Goal: Task Accomplishment & Management: Manage account settings

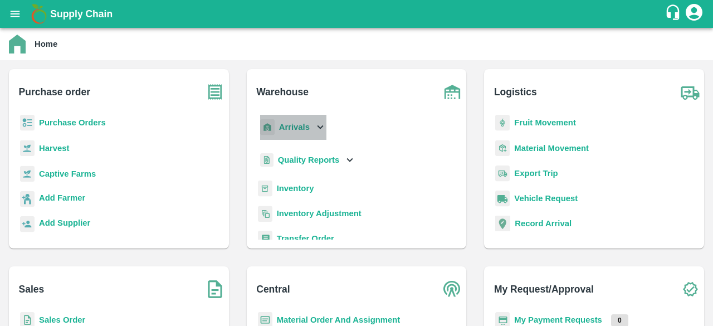
click at [317, 121] on icon at bounding box center [320, 127] width 12 height 12
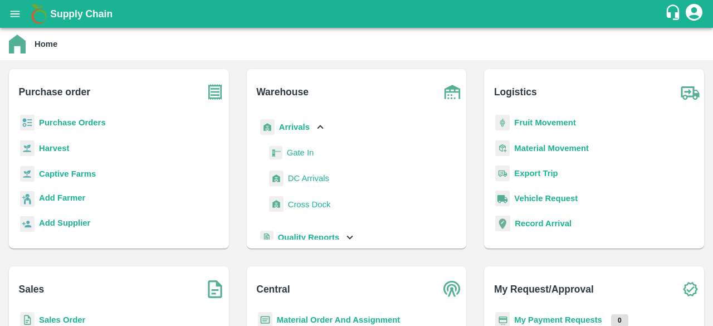
click at [305, 178] on span "DC Arrivals" at bounding box center [308, 178] width 41 height 12
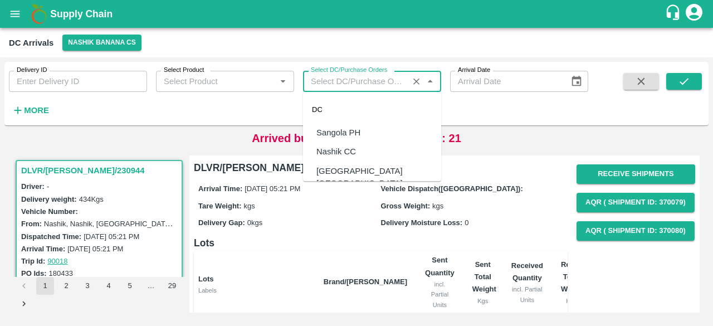
click at [362, 76] on input "Select DC/Purchase Orders" at bounding box center [355, 81] width 99 height 14
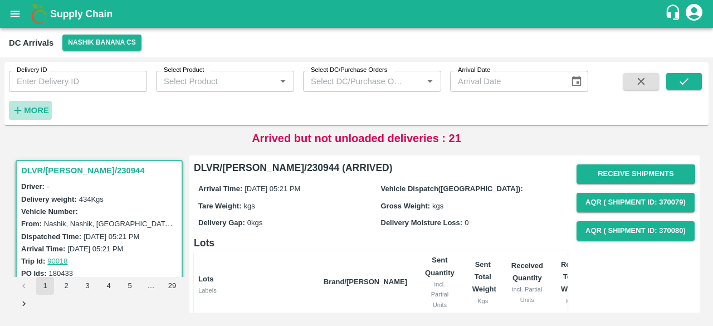
click at [45, 107] on strong "More" at bounding box center [36, 110] width 25 height 9
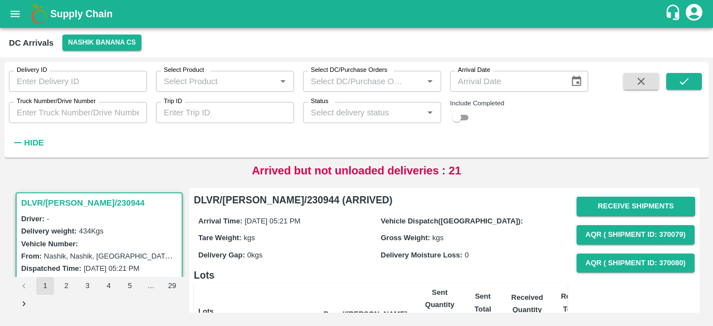
click at [319, 110] on input "Status" at bounding box center [362, 112] width 113 height 14
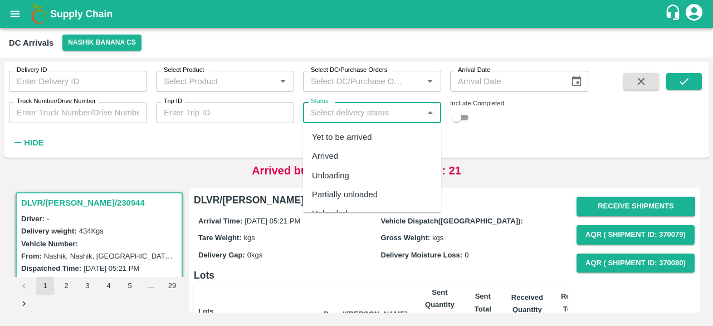
click at [329, 133] on div "Yet to be arrived" at bounding box center [342, 137] width 60 height 12
type input "Yet to be arrived"
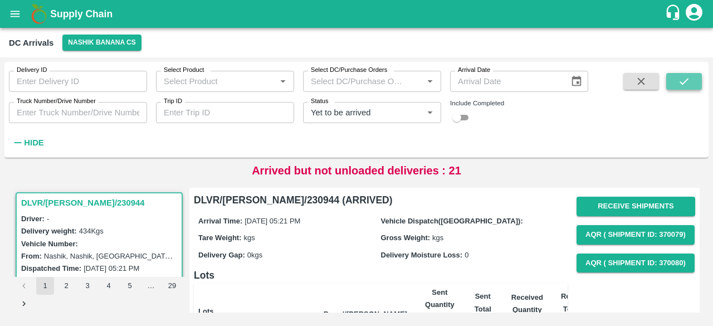
click at [689, 86] on icon "submit" at bounding box center [684, 81] width 12 height 12
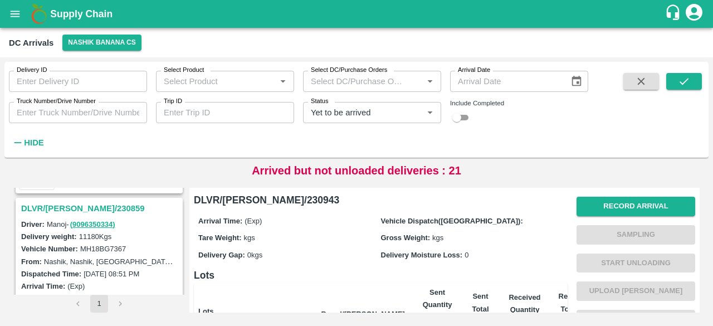
scroll to position [282, 0]
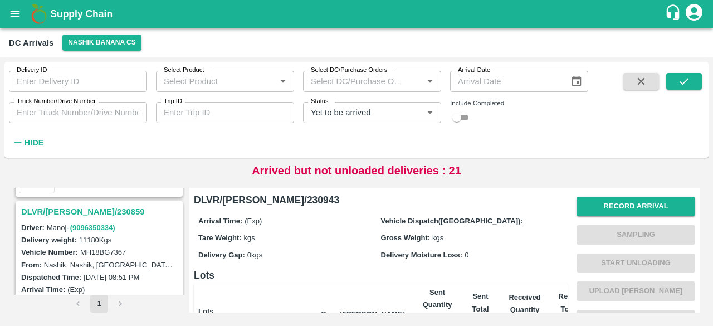
click at [82, 209] on h3 "DLVR/[PERSON_NAME]/230859" at bounding box center [100, 211] width 159 height 14
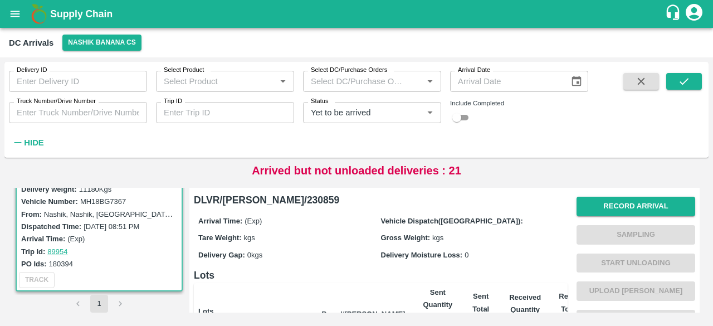
click at [109, 202] on label "MH18BG7367" at bounding box center [103, 201] width 46 height 8
copy label "MH18BG7367"
click at [56, 111] on input "Truck Number/Drive Number" at bounding box center [78, 112] width 138 height 21
paste input "MH18BG7367"
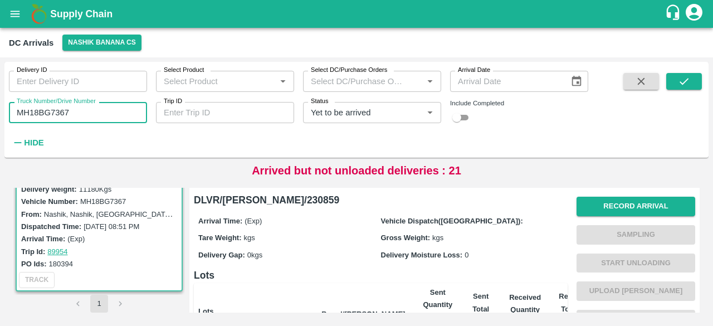
type input "MH18BG7367"
click at [460, 114] on input "checkbox" at bounding box center [457, 117] width 40 height 13
checkbox input "true"
click at [417, 111] on icon "Clear" at bounding box center [416, 112] width 11 height 11
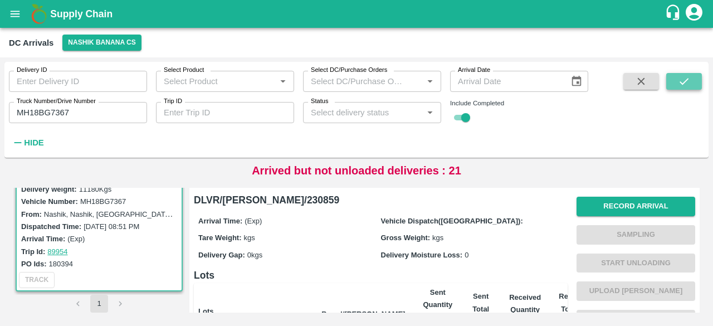
click at [671, 86] on button "submit" at bounding box center [684, 81] width 36 height 17
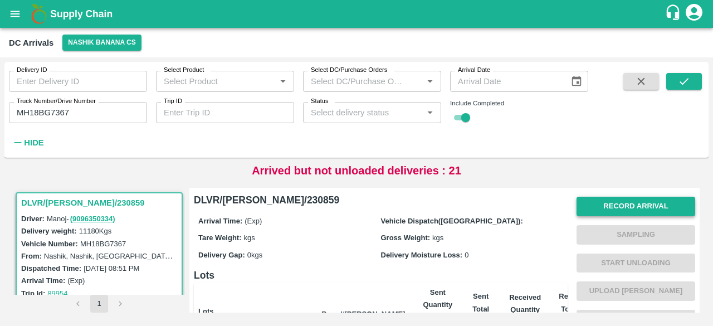
click at [619, 208] on button "Record Arrival" at bounding box center [635, 206] width 119 height 19
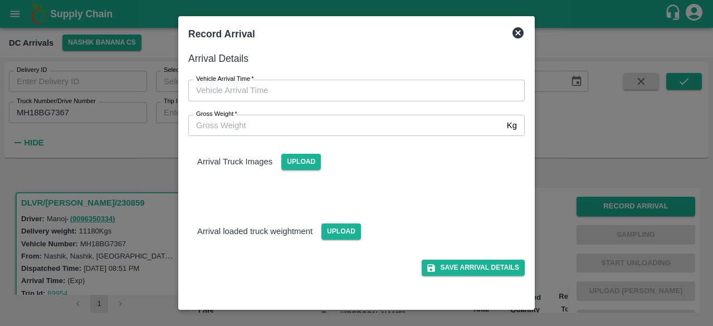
type input "DD/MM/YYYY hh:mm aa"
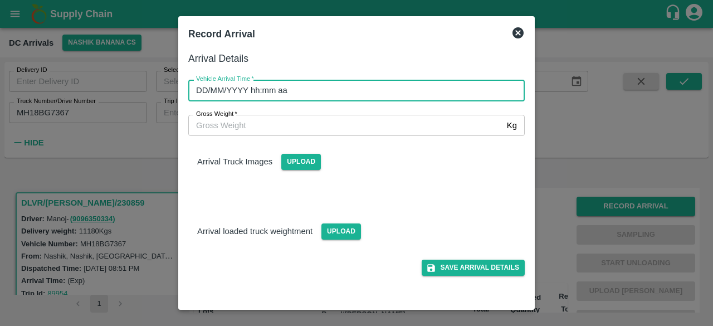
click at [401, 96] on input "DD/MM/YYYY hh:mm aa" at bounding box center [352, 90] width 329 height 21
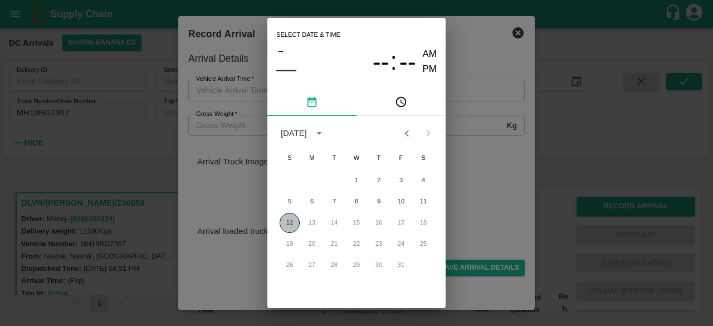
click at [287, 223] on button "12" at bounding box center [290, 223] width 20 height 20
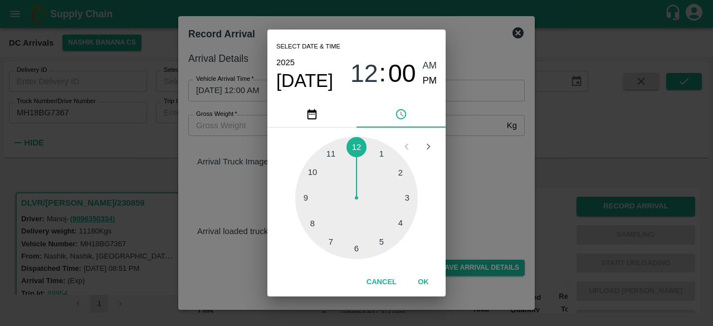
click at [356, 148] on div at bounding box center [356, 197] width 123 height 123
click at [356, 253] on div at bounding box center [356, 197] width 123 height 123
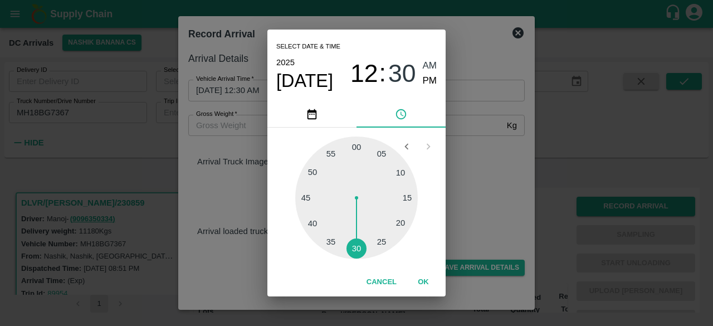
click at [429, 80] on span "PM" at bounding box center [430, 81] width 14 height 15
type input "[DATE] 12:30 PM"
click at [458, 163] on div "Select date & time [DATE] 12 : 30 AM PM 05 10 15 20 25 30 35 40 45 50 55 00 Can…" at bounding box center [356, 163] width 713 height 326
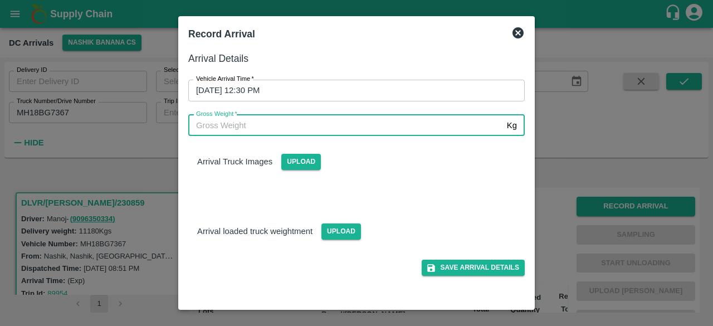
click at [239, 130] on input "Gross Weight   *" at bounding box center [345, 125] width 314 height 21
type input "18070"
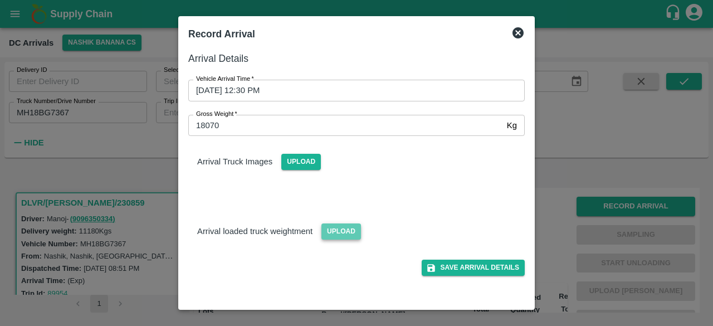
click at [335, 232] on span "Upload" at bounding box center [341, 231] width 40 height 16
click at [0, 0] on input "Upload" at bounding box center [0, 0] width 0 height 0
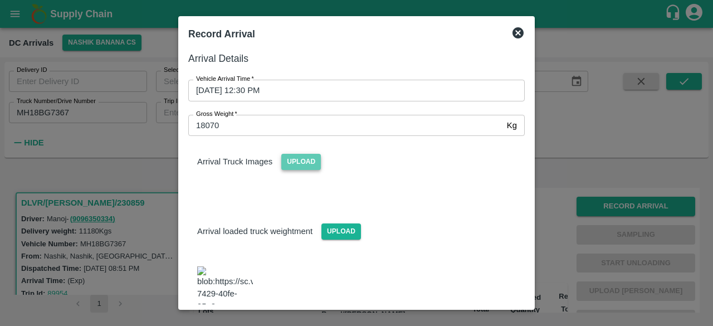
click at [285, 168] on span "Upload" at bounding box center [301, 162] width 40 height 16
click at [0, 0] on input "Upload" at bounding box center [0, 0] width 0 height 0
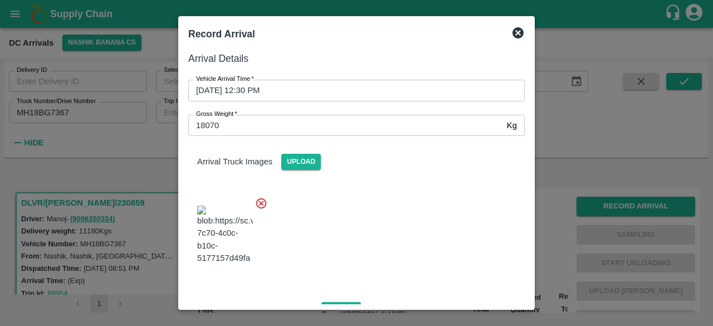
scroll to position [175, 0]
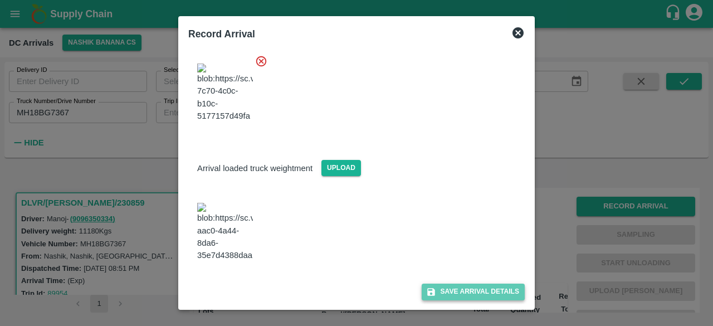
click at [474, 288] on button "Save Arrival Details" at bounding box center [473, 291] width 103 height 16
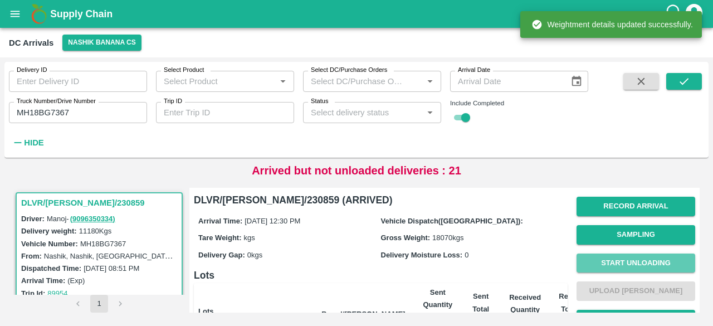
click at [639, 258] on button "Start Unloading" at bounding box center [635, 262] width 119 height 19
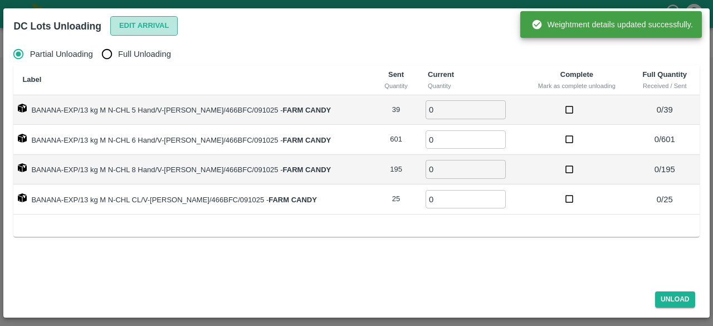
click at [150, 23] on button "Edit Arrival" at bounding box center [144, 25] width 68 height 19
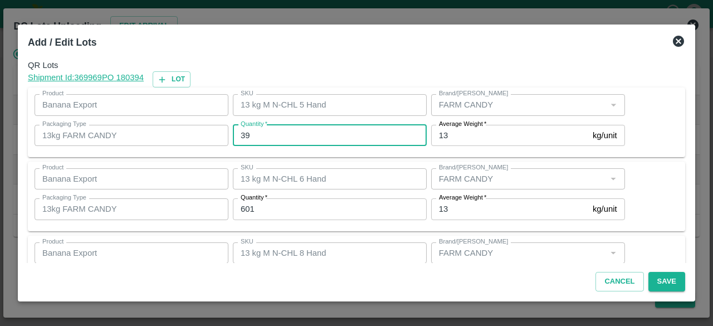
click at [242, 139] on input "39" at bounding box center [330, 135] width 194 height 21
type input "32"
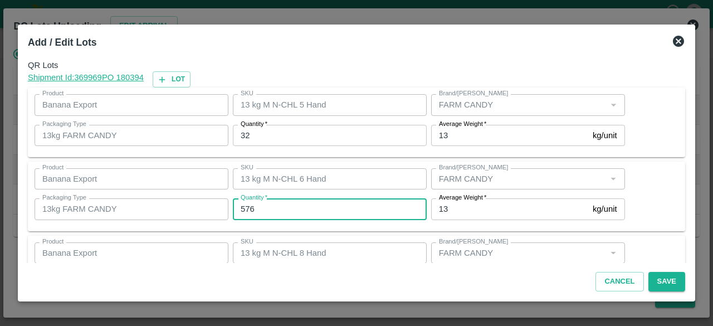
type input "576"
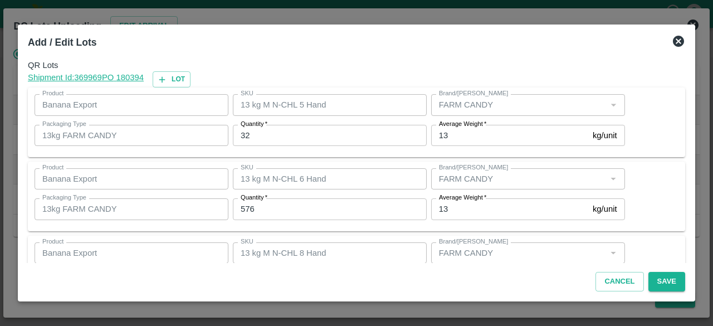
scroll to position [124, 0]
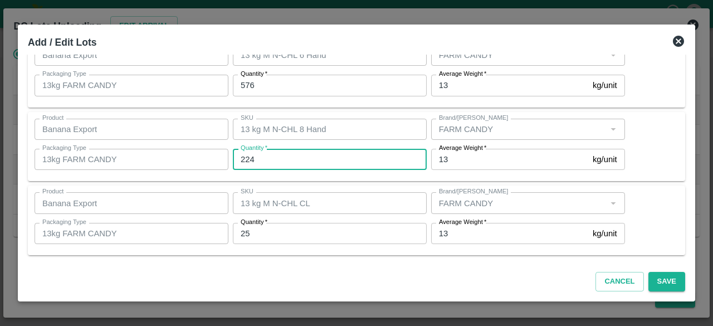
type input "224"
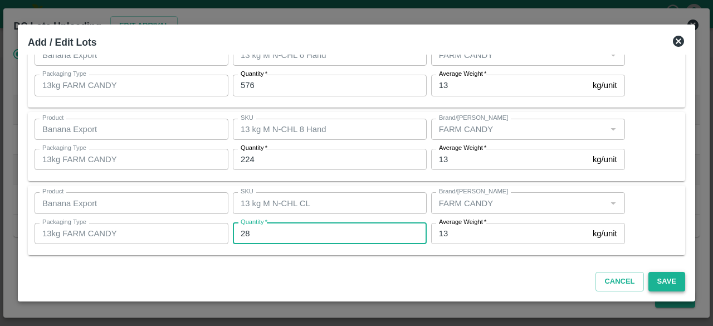
type input "28"
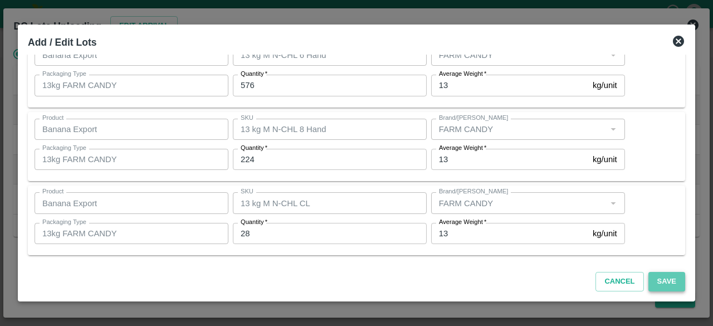
click at [664, 278] on button "Save" at bounding box center [666, 281] width 37 height 19
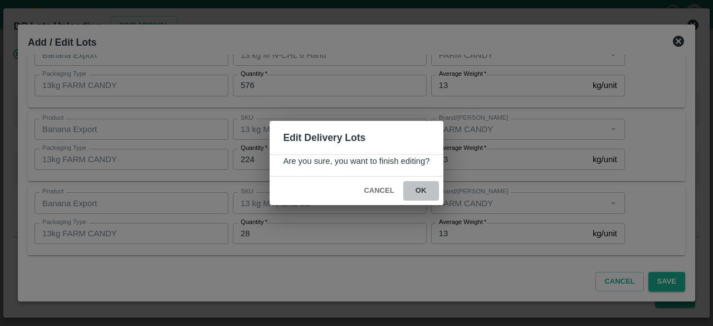
click at [419, 186] on button "ok" at bounding box center [421, 190] width 36 height 19
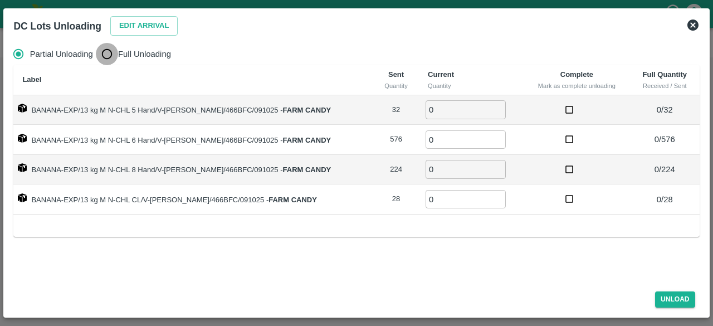
click at [109, 58] on input "Full Unloading" at bounding box center [107, 54] width 22 height 22
radio input "true"
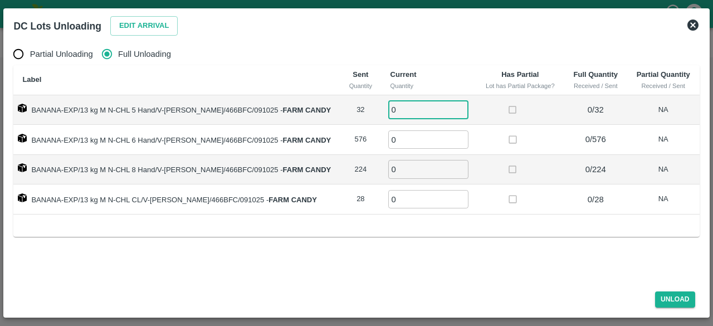
click at [419, 107] on input "0" at bounding box center [428, 109] width 80 height 18
type input "32"
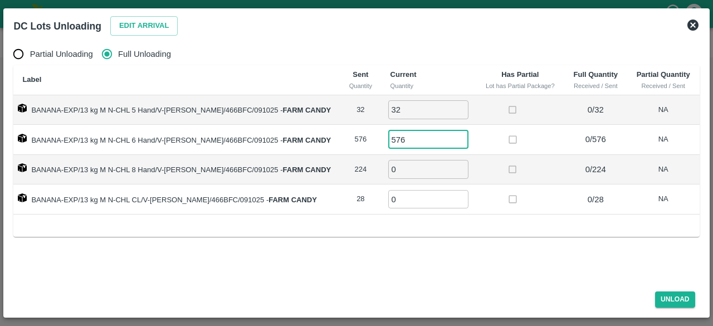
type input "576"
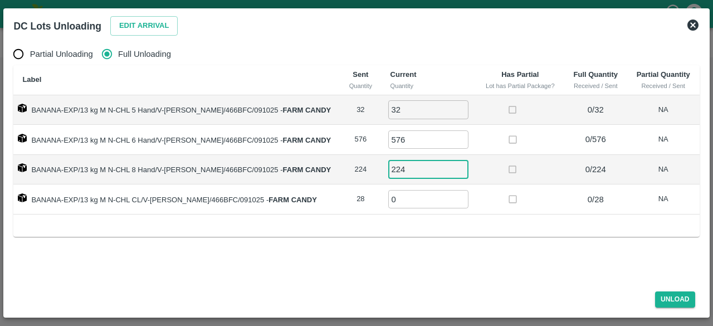
type input "224"
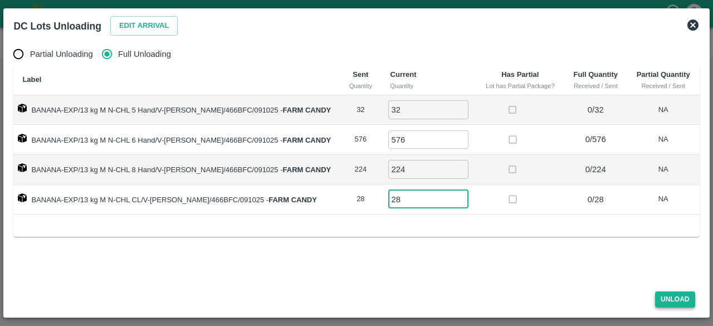
type input "28"
click at [673, 297] on button "Unload" at bounding box center [675, 299] width 40 height 16
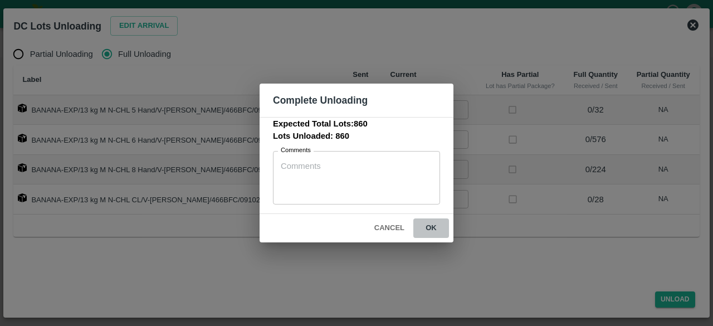
click at [428, 226] on button "ok" at bounding box center [431, 227] width 36 height 19
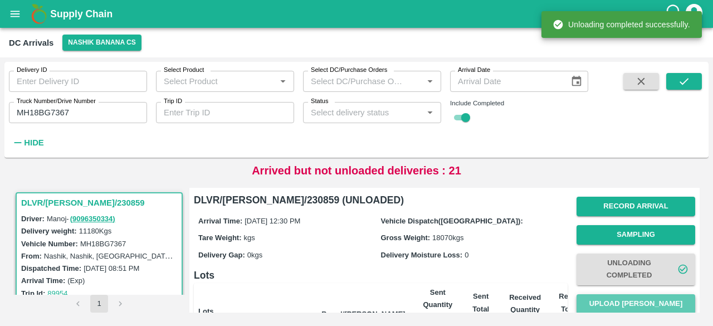
click at [630, 309] on button "Upload [PERSON_NAME]" at bounding box center [635, 303] width 119 height 19
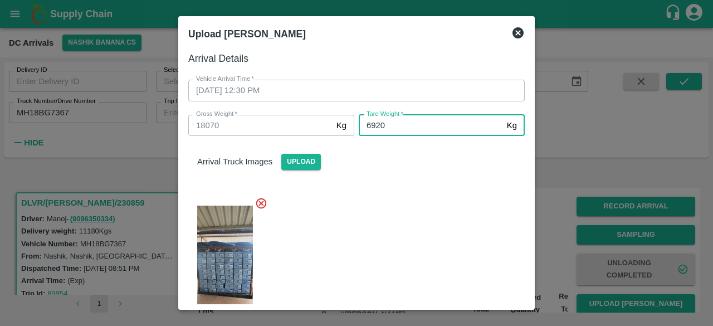
type input "6920"
click at [429, 242] on div at bounding box center [351, 264] width 345 height 153
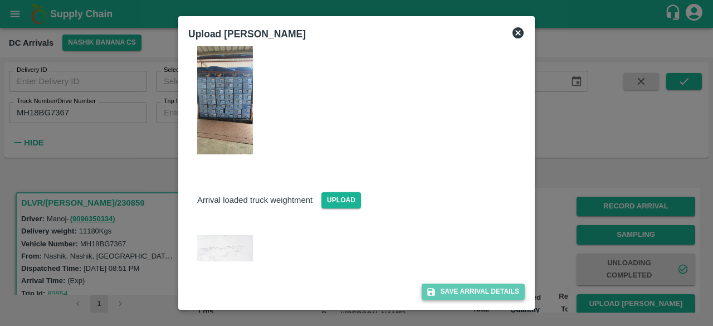
click at [460, 290] on button "Save Arrival Details" at bounding box center [473, 291] width 103 height 16
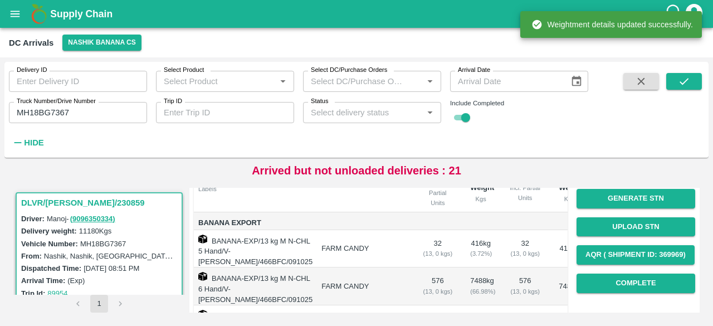
scroll to position [140, 0]
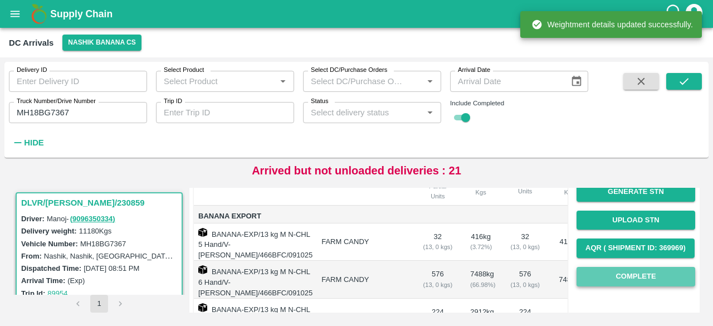
click at [630, 276] on button "Complete" at bounding box center [635, 276] width 119 height 19
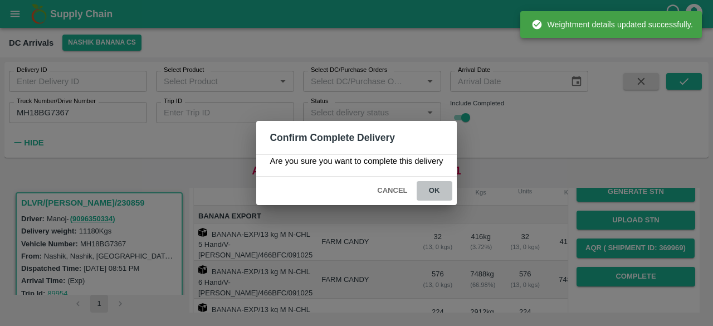
click at [425, 187] on button "ok" at bounding box center [435, 190] width 36 height 19
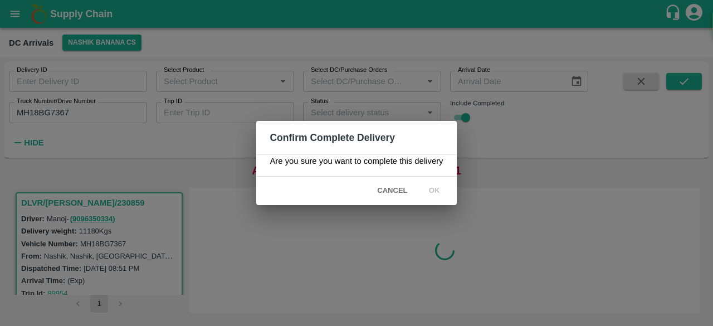
scroll to position [0, 0]
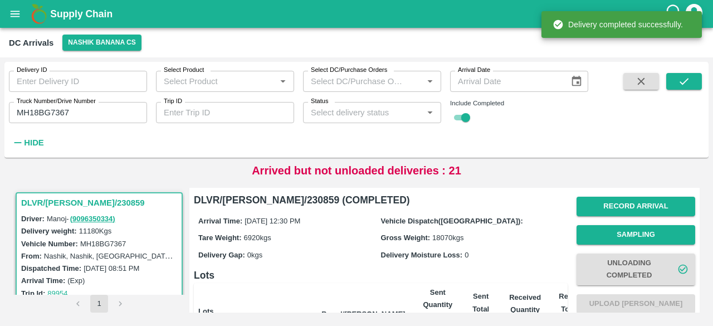
click at [40, 110] on input "MH18BG7367" at bounding box center [78, 112] width 138 height 21
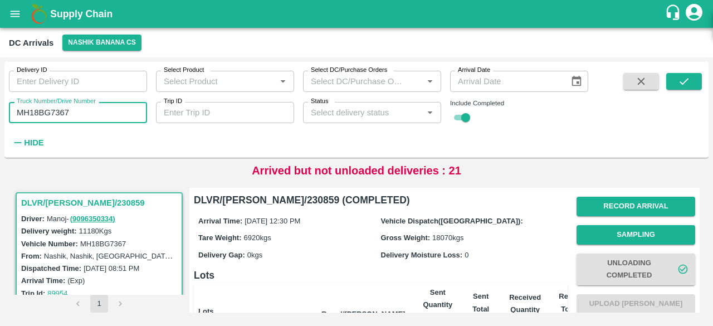
click at [40, 110] on input "MH18BG7367" at bounding box center [78, 112] width 138 height 21
type input "MH18BG7367"
type input "8781"
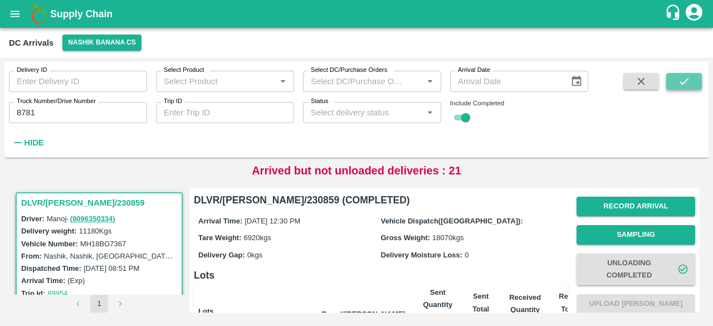
click at [688, 82] on icon "submit" at bounding box center [684, 81] width 12 height 12
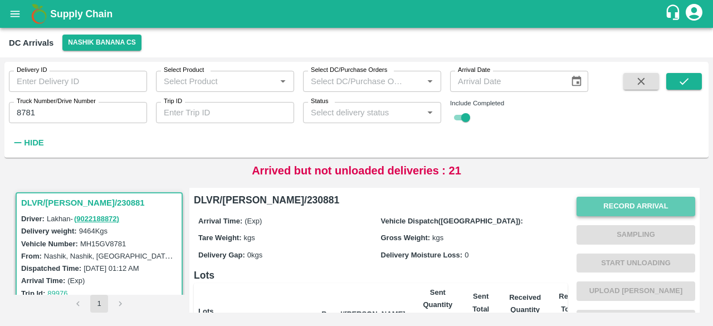
click at [605, 210] on button "Record Arrival" at bounding box center [635, 206] width 119 height 19
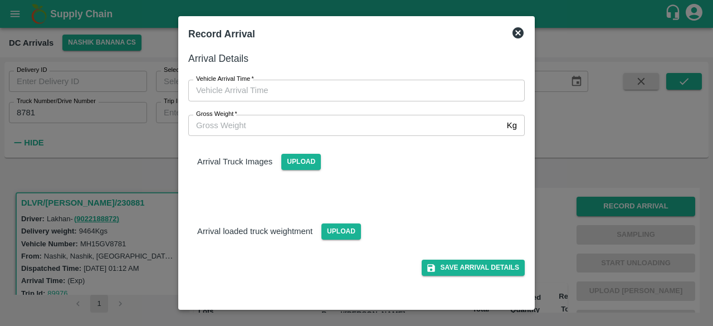
type input "DD/MM/YYYY hh:mm aa"
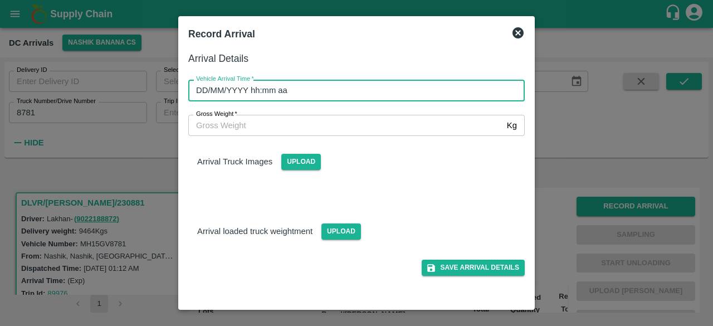
click at [416, 95] on input "DD/MM/YYYY hh:mm aa" at bounding box center [352, 90] width 329 height 21
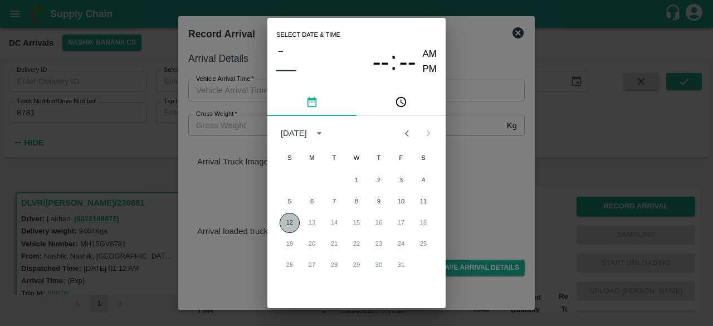
click at [285, 223] on button "12" at bounding box center [290, 223] width 20 height 20
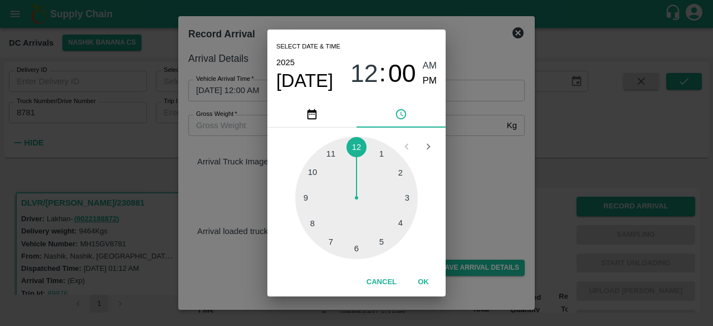
click at [400, 174] on div at bounding box center [356, 197] width 123 height 123
click at [432, 83] on span "PM" at bounding box center [430, 81] width 14 height 15
type input "[DATE] 02:00 PM"
click at [480, 199] on div "Select date & time [DATE] 02 : 00 AM PM 05 10 15 20 25 30 35 40 45 50 55 00 Can…" at bounding box center [356, 163] width 713 height 326
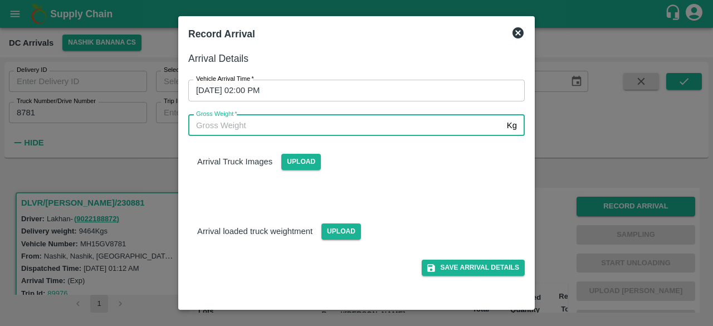
click at [236, 119] on input "Gross Weight   *" at bounding box center [345, 125] width 314 height 21
type input "16525"
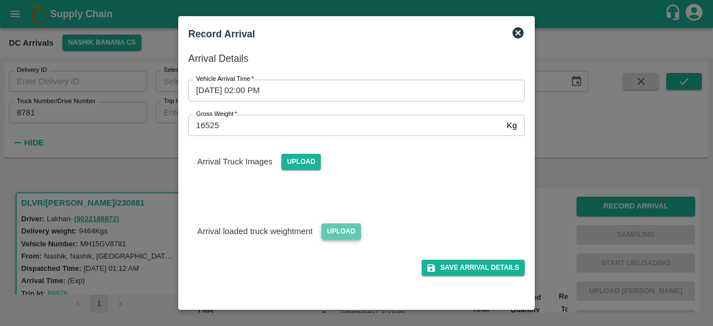
click at [337, 231] on span "Upload" at bounding box center [341, 231] width 40 height 16
click at [0, 0] on input "Upload" at bounding box center [0, 0] width 0 height 0
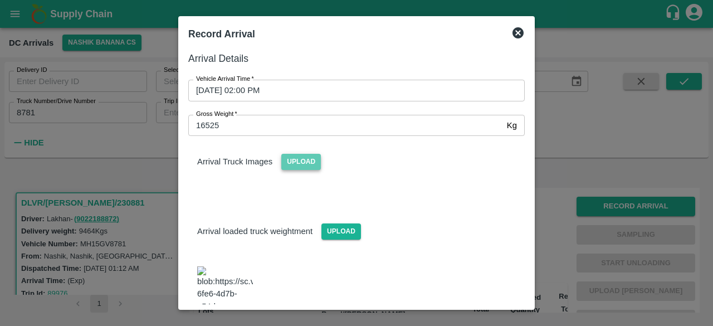
click at [296, 163] on span "Upload" at bounding box center [301, 162] width 40 height 16
click at [0, 0] on input "Upload" at bounding box center [0, 0] width 0 height 0
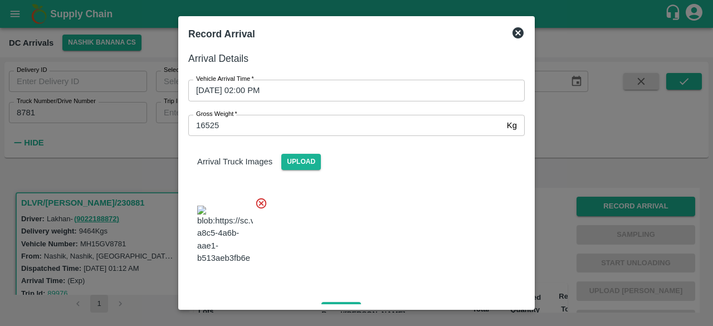
scroll to position [130, 0]
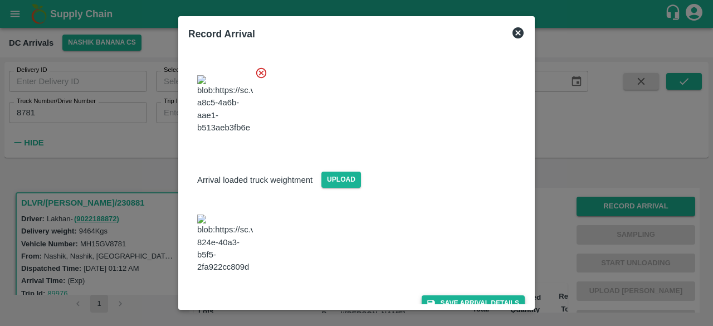
click at [464, 295] on button "Save Arrival Details" at bounding box center [473, 303] width 103 height 16
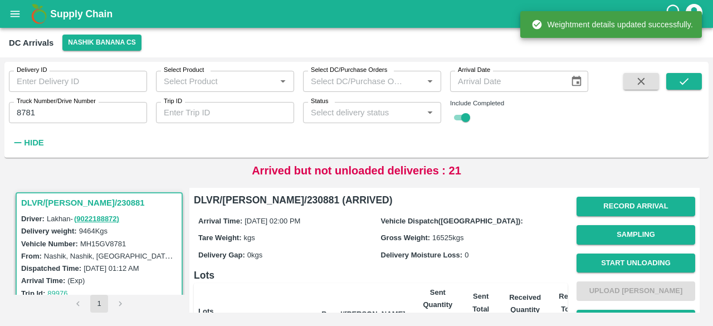
click at [627, 263] on button "Start Unloading" at bounding box center [635, 262] width 119 height 19
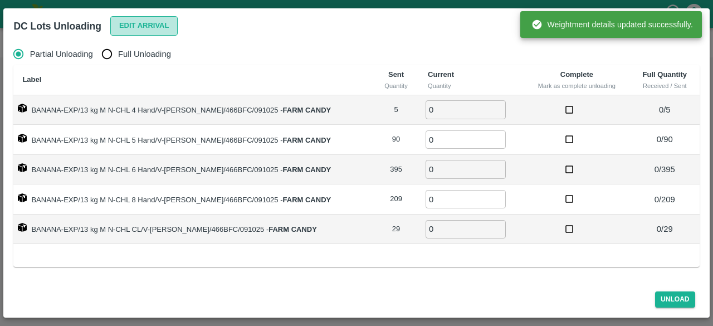
click at [140, 20] on button "Edit Arrival" at bounding box center [144, 25] width 68 height 19
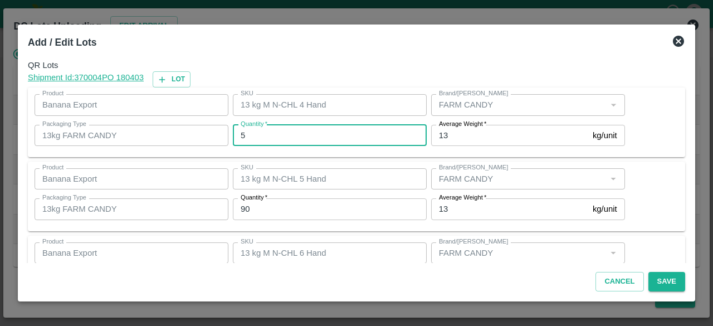
click at [259, 137] on input "5" at bounding box center [330, 135] width 194 height 21
type input "4"
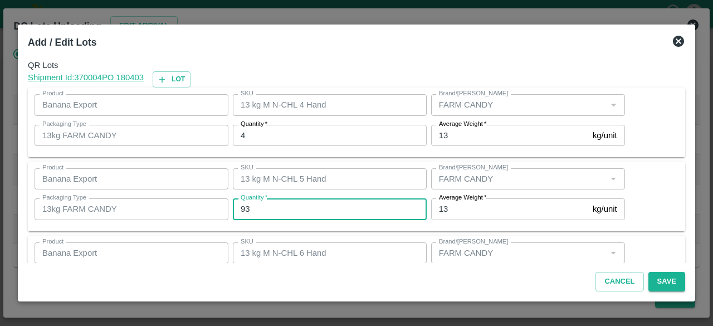
type input "93"
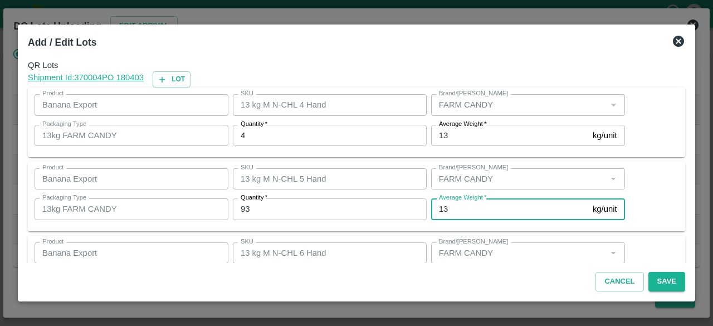
scroll to position [124, 0]
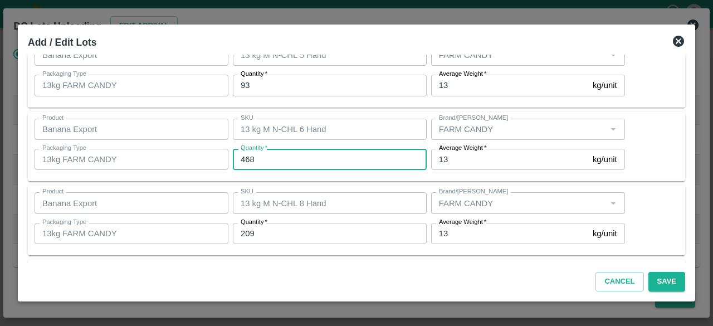
type input "468"
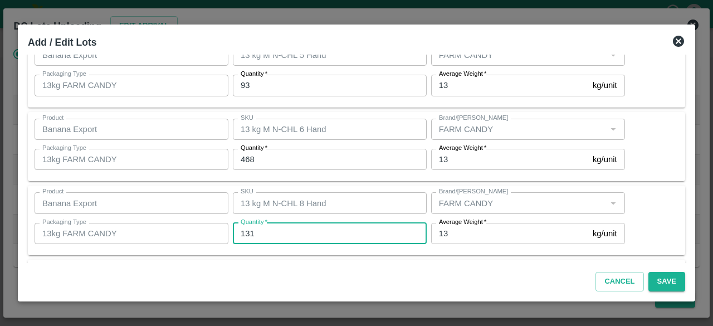
type input "131"
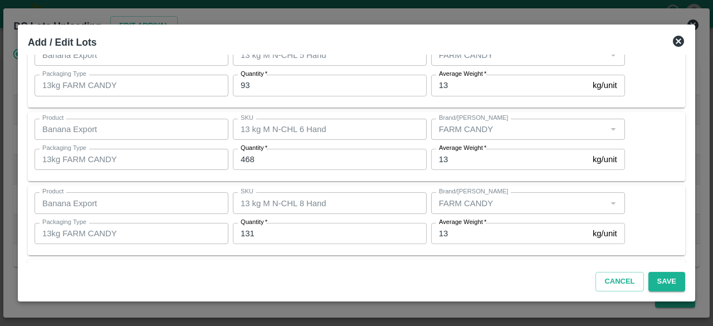
scroll to position [198, 0]
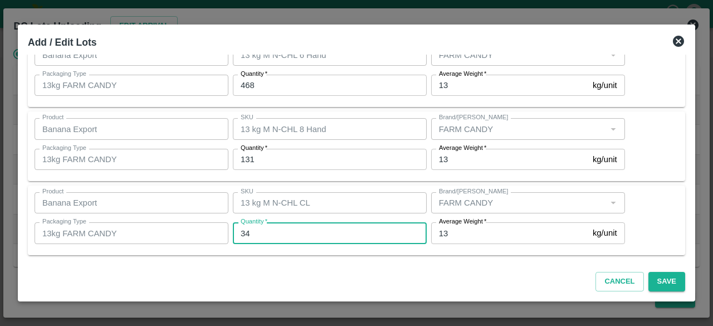
type input "3"
type input "24"
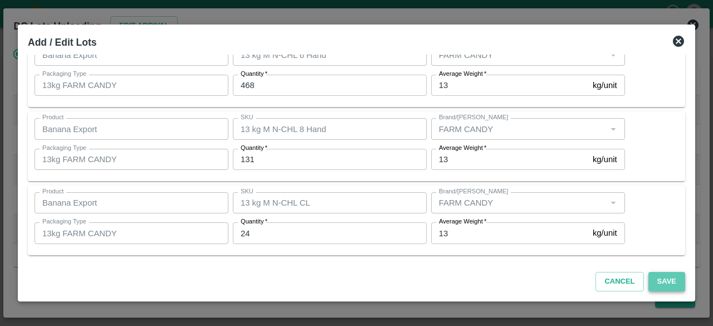
click at [659, 281] on button "Save" at bounding box center [666, 281] width 37 height 19
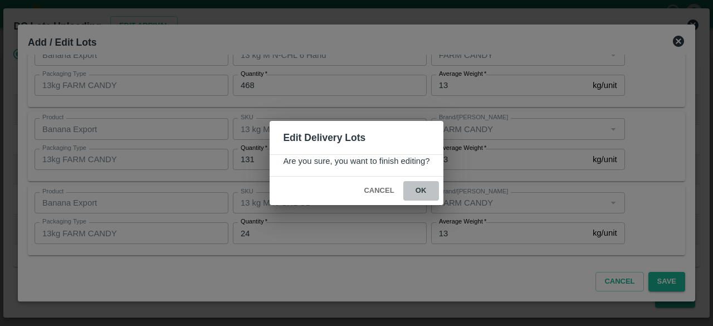
click at [418, 190] on button "ok" at bounding box center [421, 190] width 36 height 19
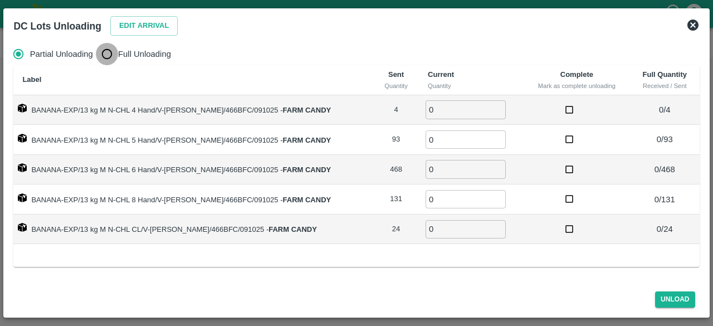
click at [105, 54] on input "Full Unloading" at bounding box center [107, 54] width 22 height 22
radio input "true"
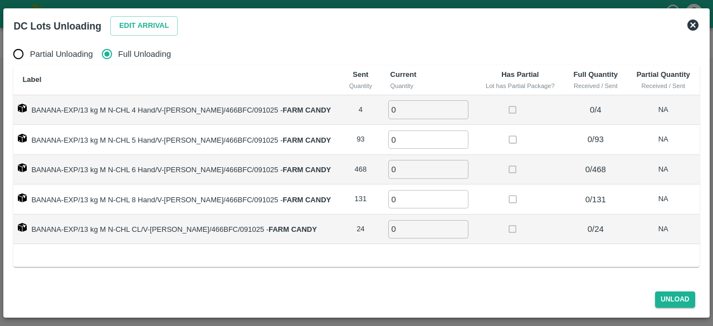
click at [411, 114] on input "0" at bounding box center [428, 109] width 80 height 18
type input "4"
type input "93"
type input "468"
type input "131"
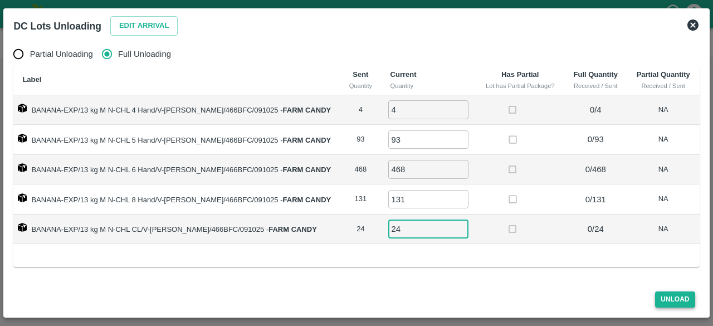
type input "24"
click at [673, 297] on button "Unload" at bounding box center [675, 299] width 40 height 16
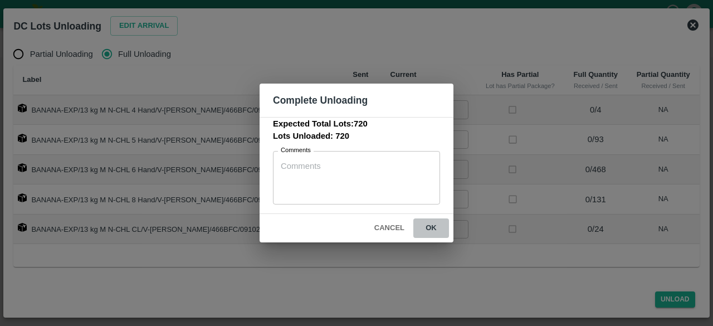
click at [429, 224] on button "ok" at bounding box center [431, 227] width 36 height 19
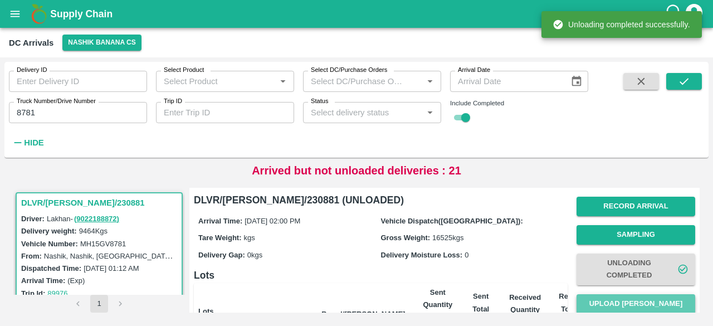
click at [635, 297] on button "Upload [PERSON_NAME]" at bounding box center [635, 303] width 119 height 19
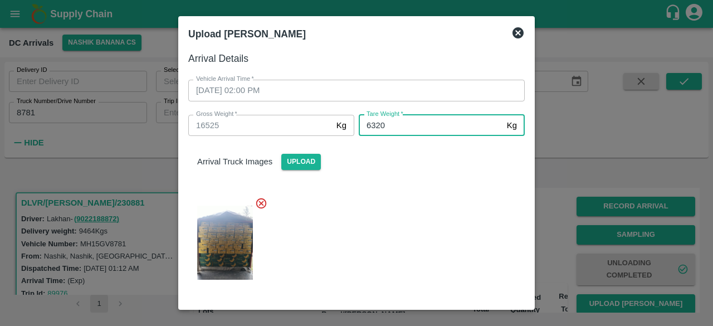
type input "6320"
click at [422, 226] on div at bounding box center [351, 239] width 345 height 103
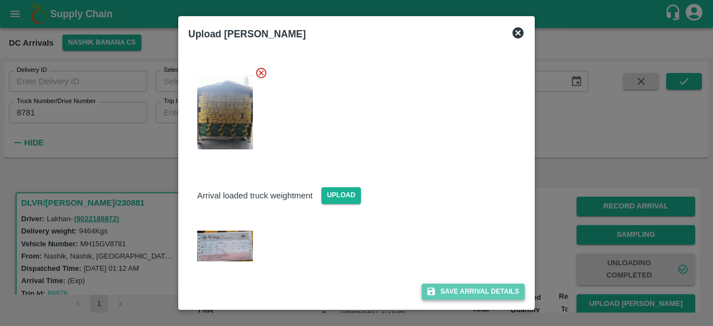
click at [459, 295] on button "Save Arrival Details" at bounding box center [473, 291] width 103 height 16
click at [459, 295] on span "Save Arrival Details" at bounding box center [473, 291] width 103 height 16
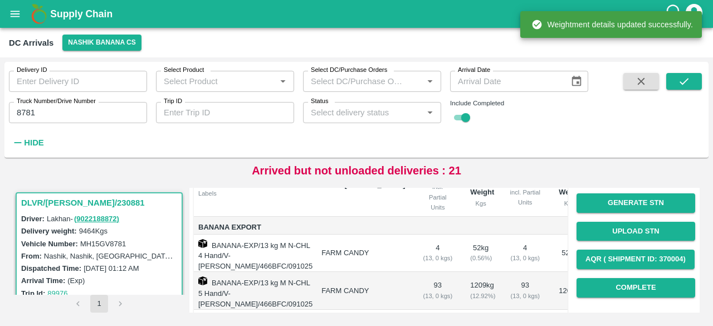
scroll to position [130, 0]
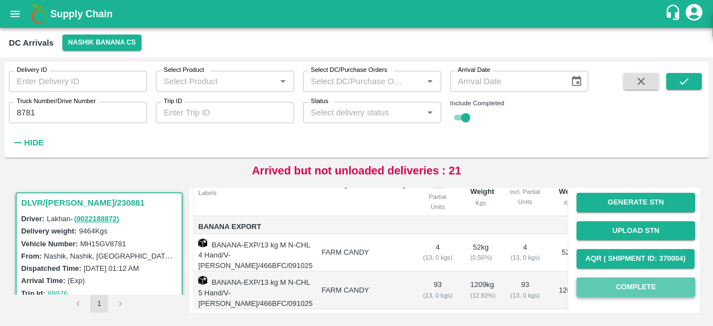
click at [628, 288] on button "Complete" at bounding box center [635, 286] width 119 height 19
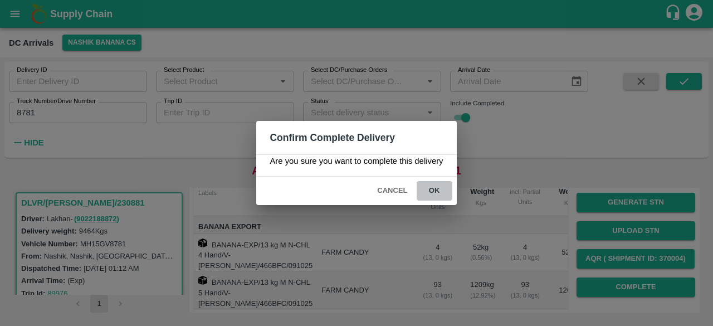
click at [431, 193] on button "ok" at bounding box center [435, 190] width 36 height 19
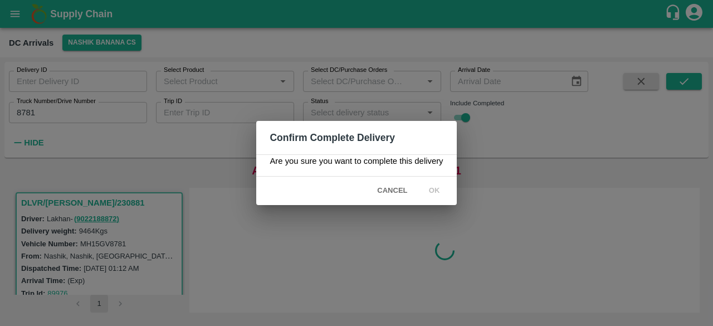
scroll to position [0, 0]
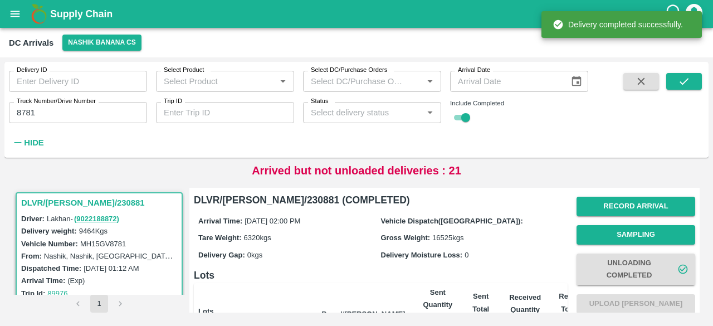
click at [26, 112] on input "8781" at bounding box center [78, 112] width 138 height 21
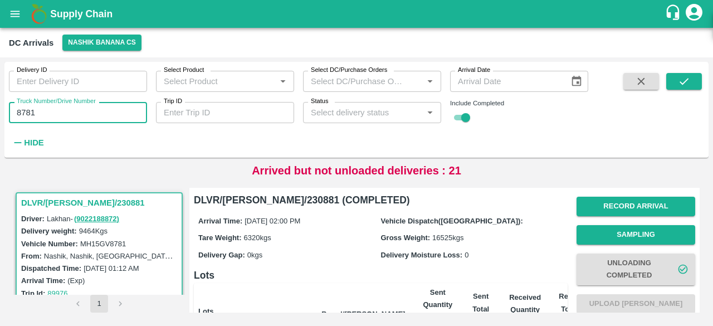
click at [26, 112] on input "8781" at bounding box center [78, 112] width 138 height 21
type input "8781"
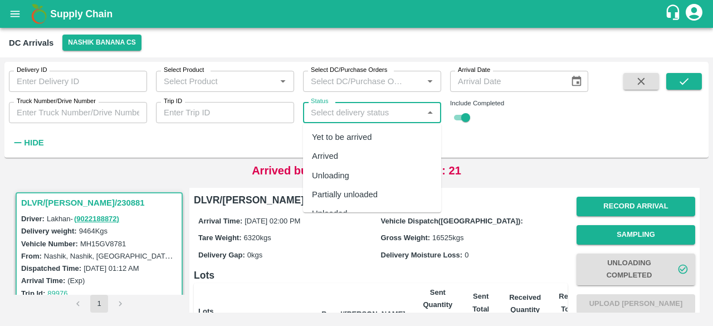
click at [365, 107] on input "Status" at bounding box center [362, 112] width 113 height 14
click at [363, 139] on div "Yet to be arrived" at bounding box center [342, 137] width 60 height 12
type input "Yet to be arrived"
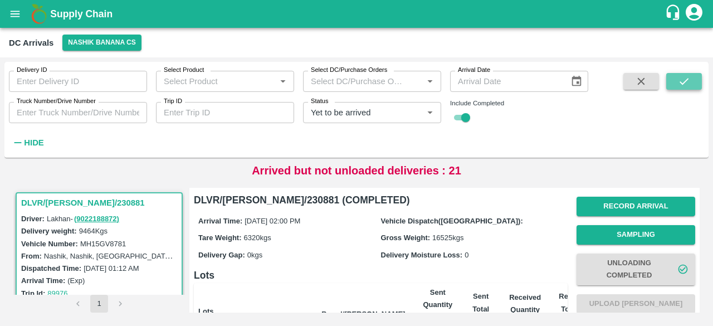
click at [684, 84] on icon "submit" at bounding box center [684, 81] width 12 height 12
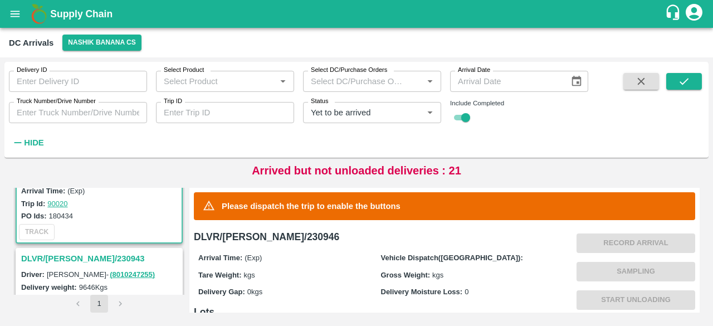
scroll to position [111, 0]
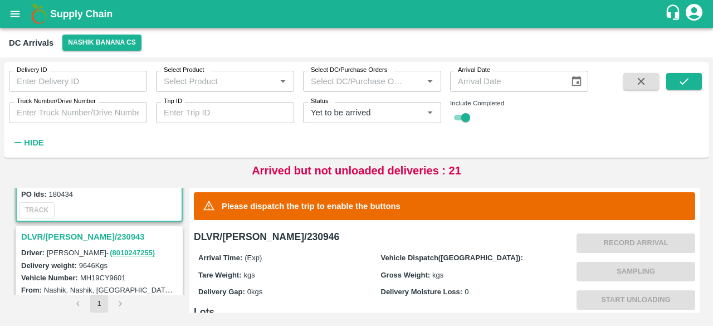
click at [88, 232] on h3 "DLVR/[PERSON_NAME]/230943" at bounding box center [100, 236] width 159 height 14
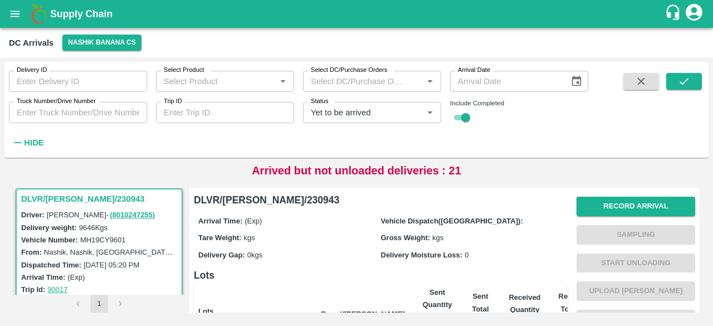
scroll to position [188, 0]
